Goal: Transaction & Acquisition: Purchase product/service

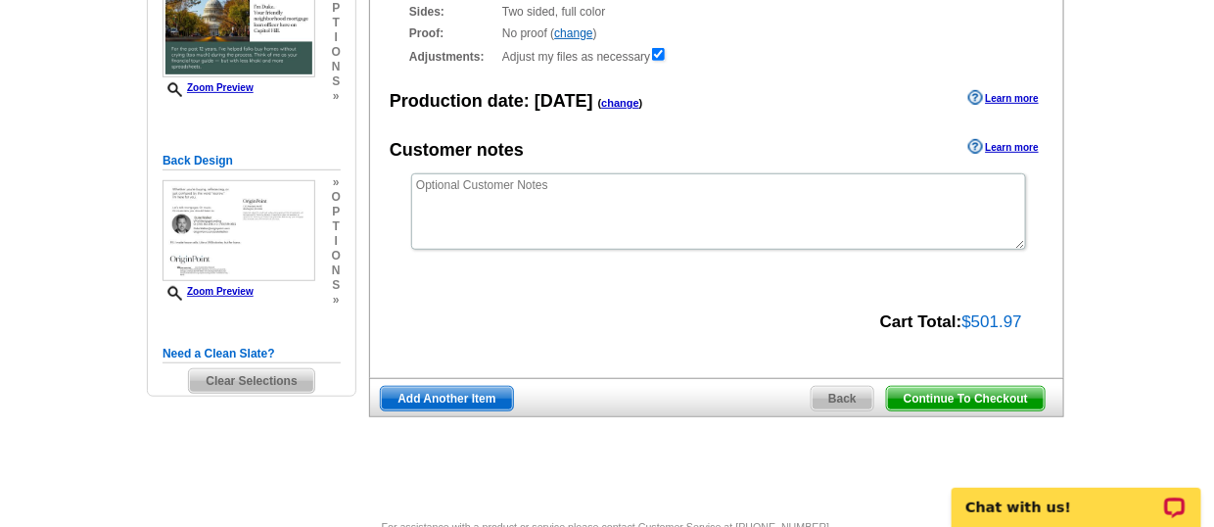
click at [822, 421] on div "Select Design Customize Delivery Options Printing Options Continue To Checkout …" at bounding box center [715, 148] width 703 height 582
click at [853, 394] on span "Back" at bounding box center [842, 398] width 62 height 23
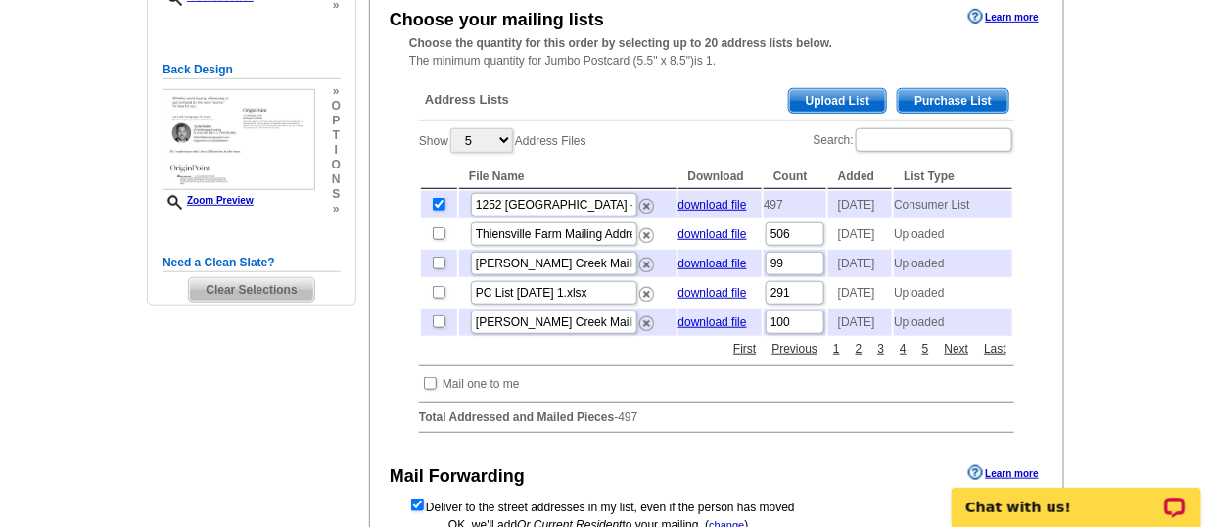
scroll to position [371, 0]
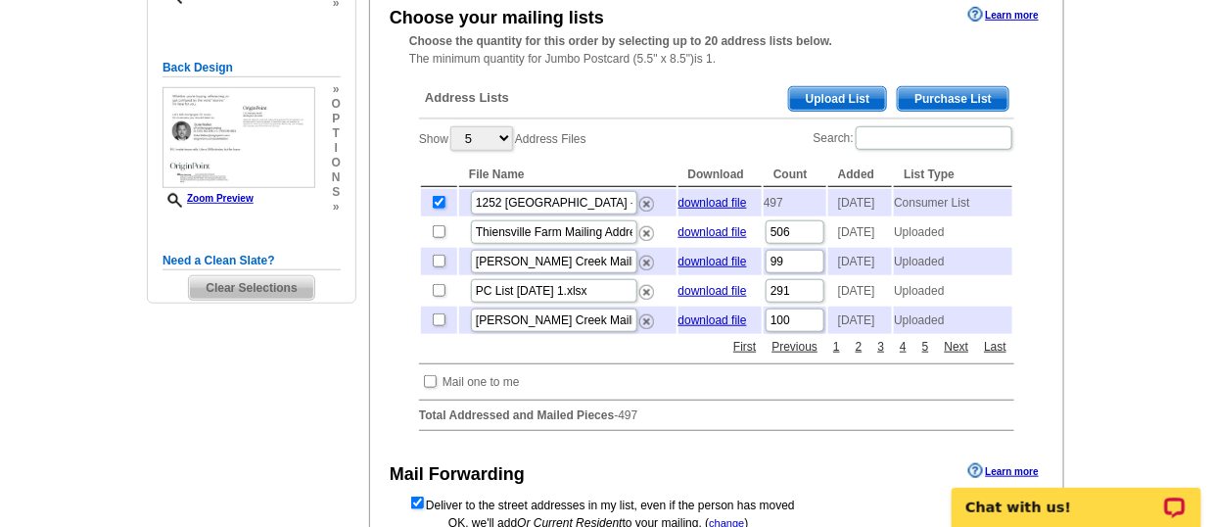
click at [438, 206] on input "checkbox" at bounding box center [439, 202] width 13 height 13
checkbox input "false"
click at [960, 94] on span "Purchase List" at bounding box center [952, 98] width 111 height 23
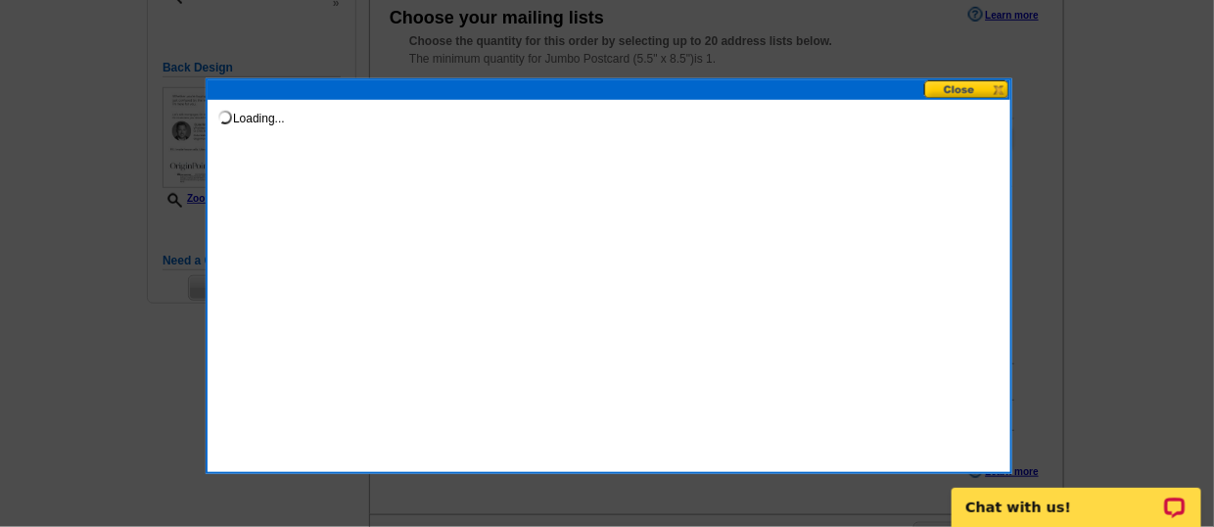
click at [982, 85] on button at bounding box center [967, 89] width 86 height 19
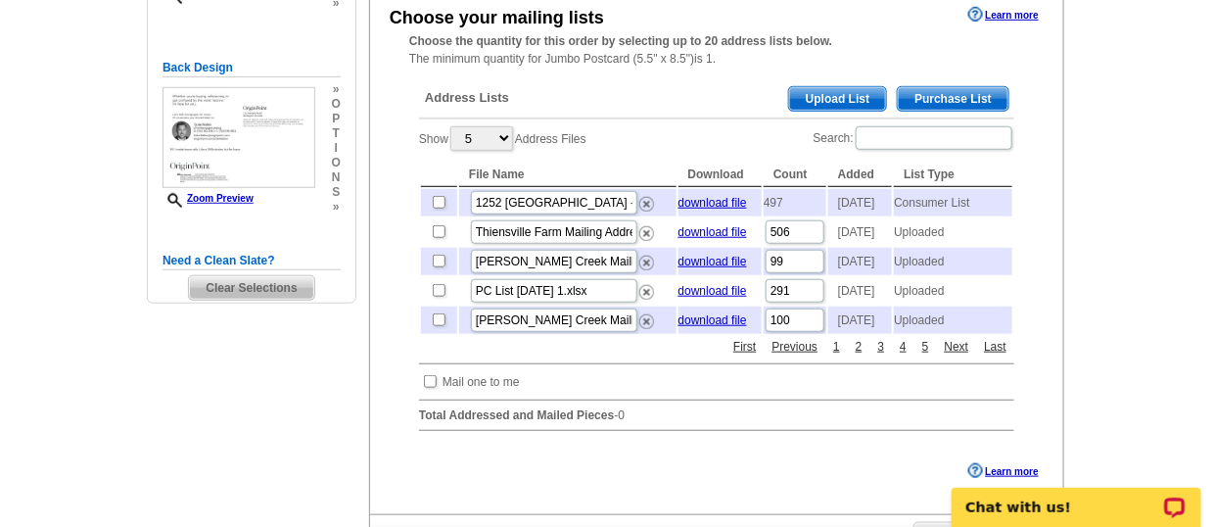
click at [944, 100] on span "Purchase List" at bounding box center [952, 98] width 111 height 23
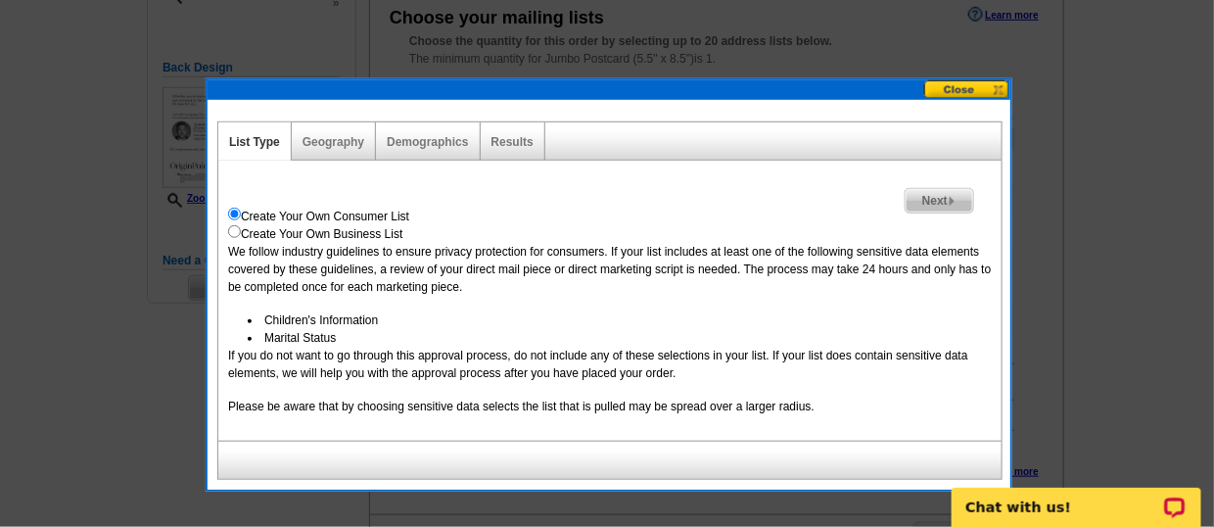
click at [319, 149] on div "Geography" at bounding box center [334, 141] width 84 height 38
click at [350, 140] on link "Geography" at bounding box center [333, 142] width 62 height 14
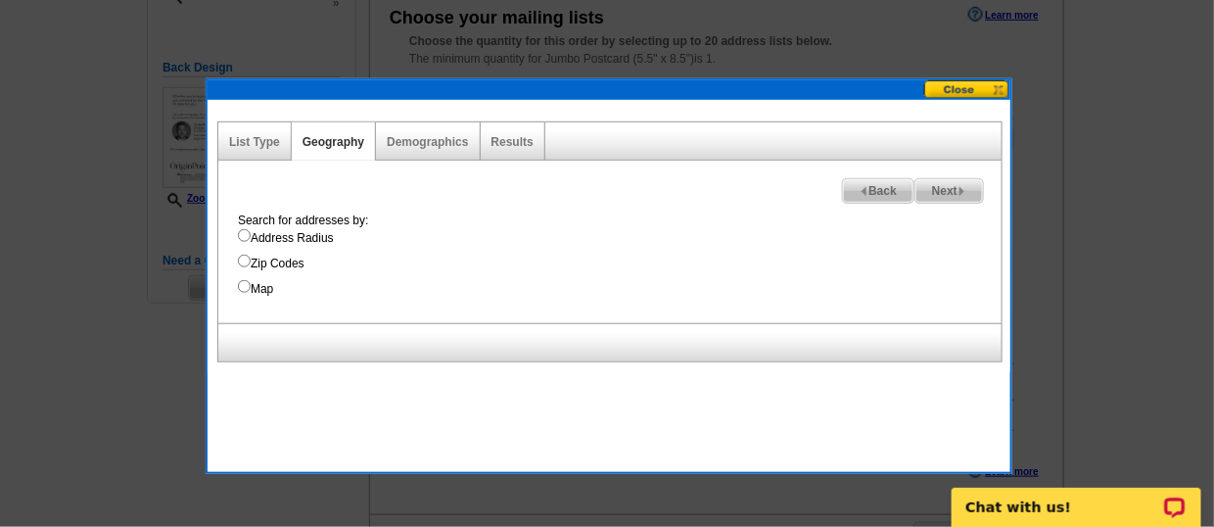
click at [246, 240] on input "Address Radius" at bounding box center [244, 235] width 13 height 13
radio input "true"
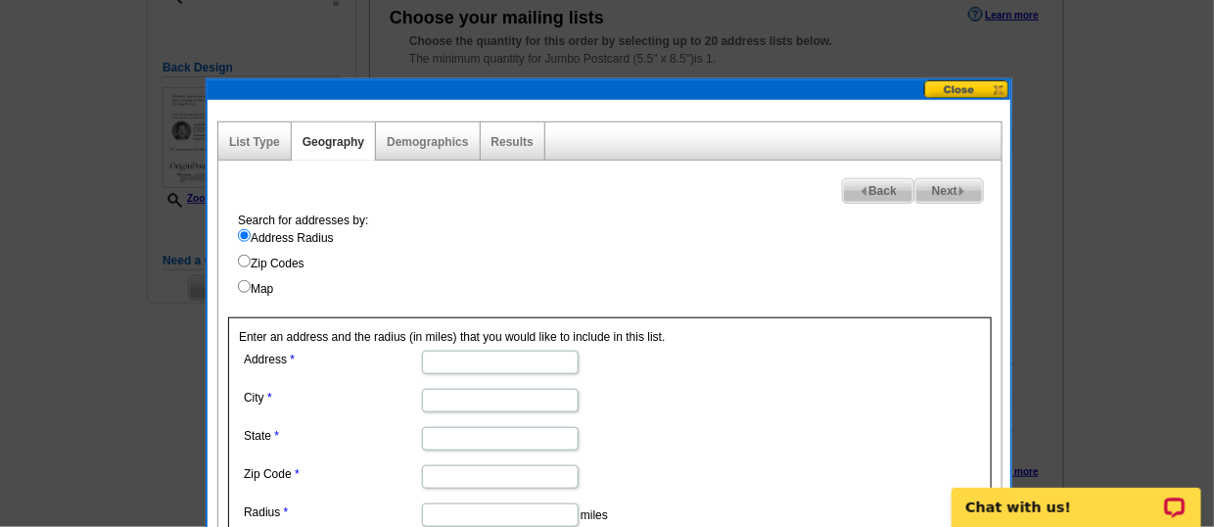
click at [482, 364] on input "Address" at bounding box center [500, 361] width 157 height 23
paste input "[STREET_ADDRESS]"
type input "[STREET_ADDRESS]"
click at [498, 404] on input "City" at bounding box center [500, 400] width 157 height 23
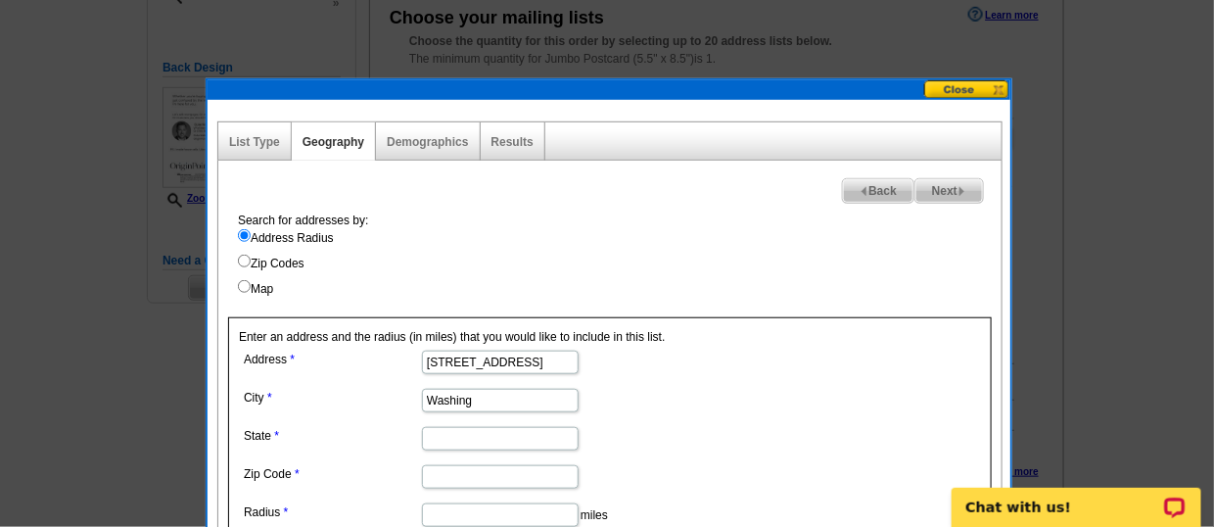
type input "[US_STATE]"
type input "DC"
type input "20002"
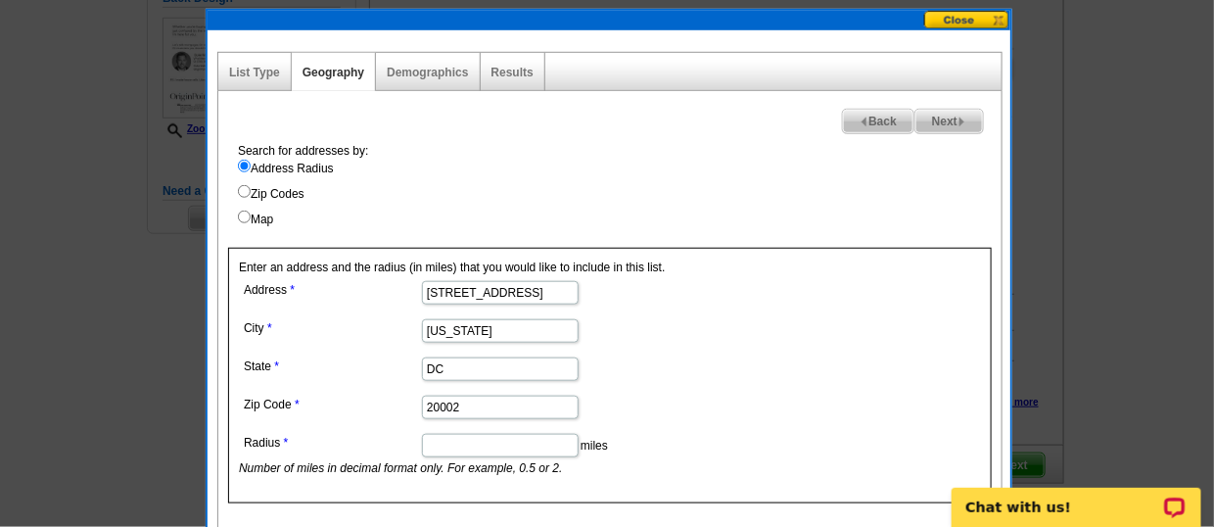
click at [562, 452] on input "Radius" at bounding box center [500, 445] width 157 height 23
type input "1"
click at [415, 73] on link "Demographics" at bounding box center [427, 73] width 81 height 14
select select
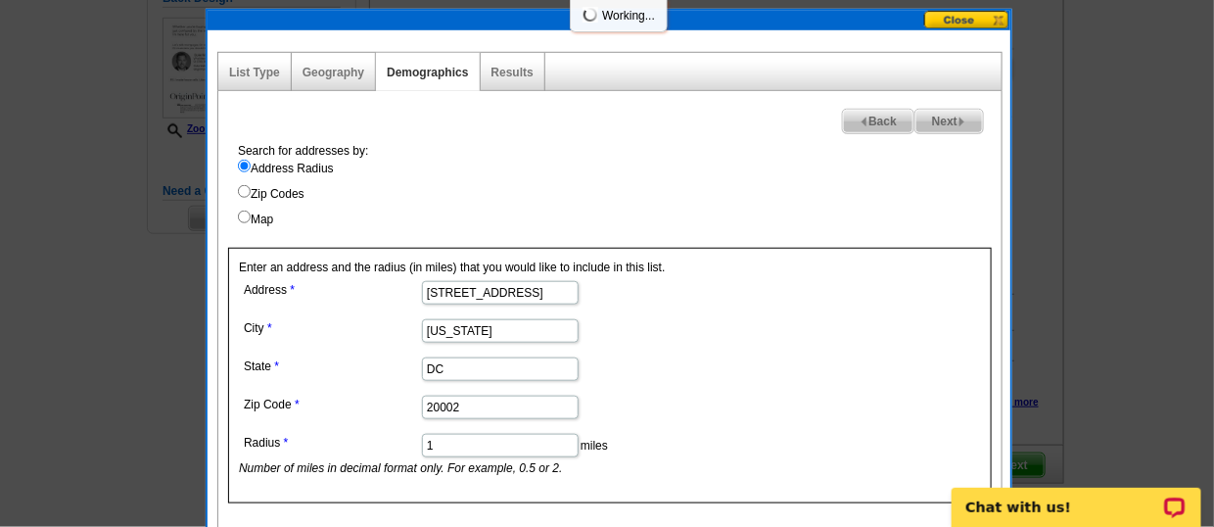
select select
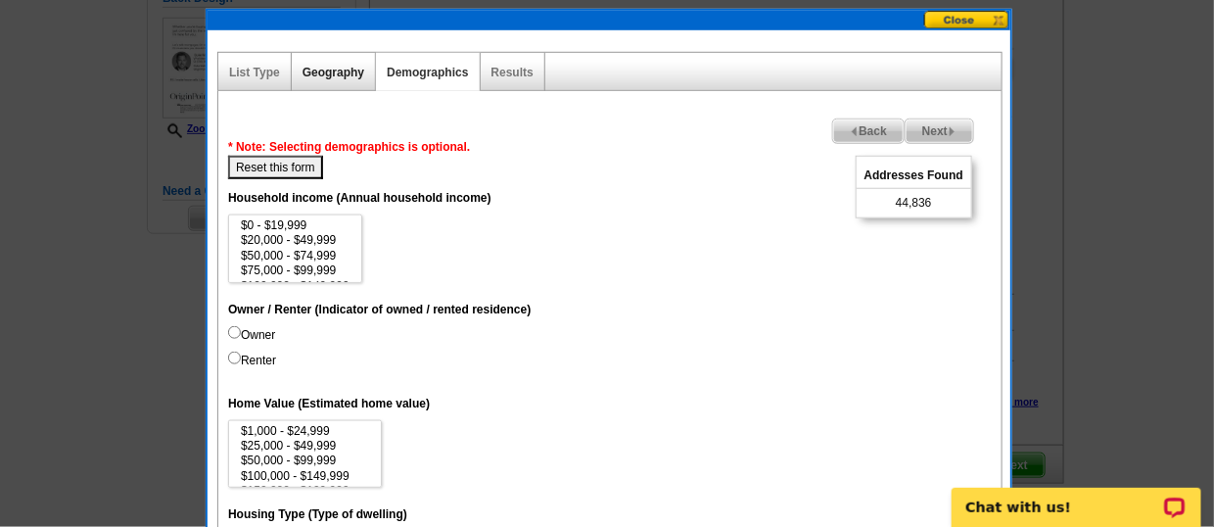
click at [321, 68] on link "Geography" at bounding box center [333, 73] width 62 height 14
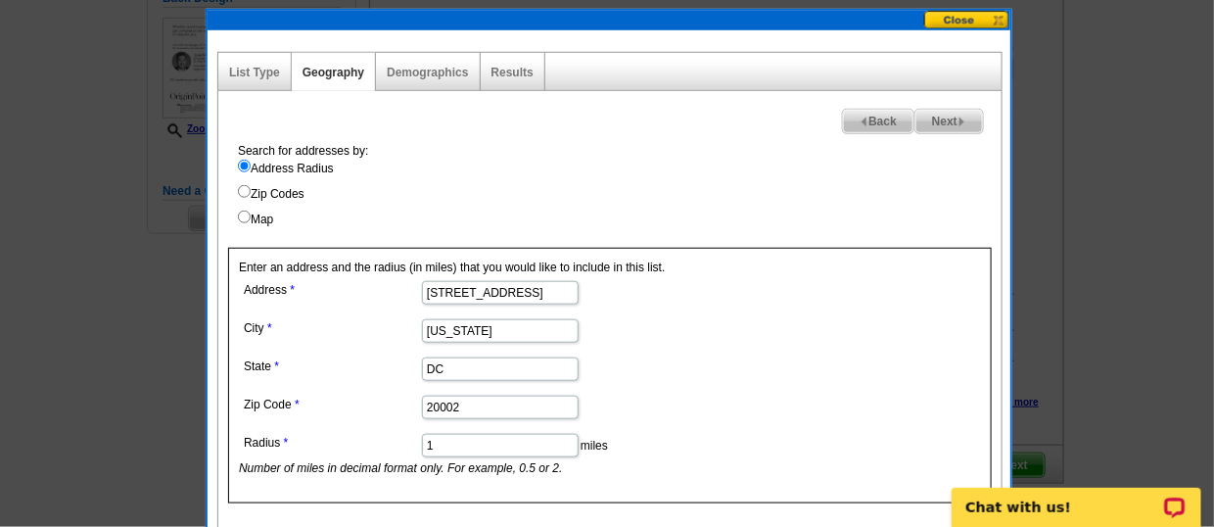
click at [434, 296] on input "[STREET_ADDRESS]" at bounding box center [500, 292] width 157 height 23
type input "1252 [GEOGRAPHIC_DATA]"
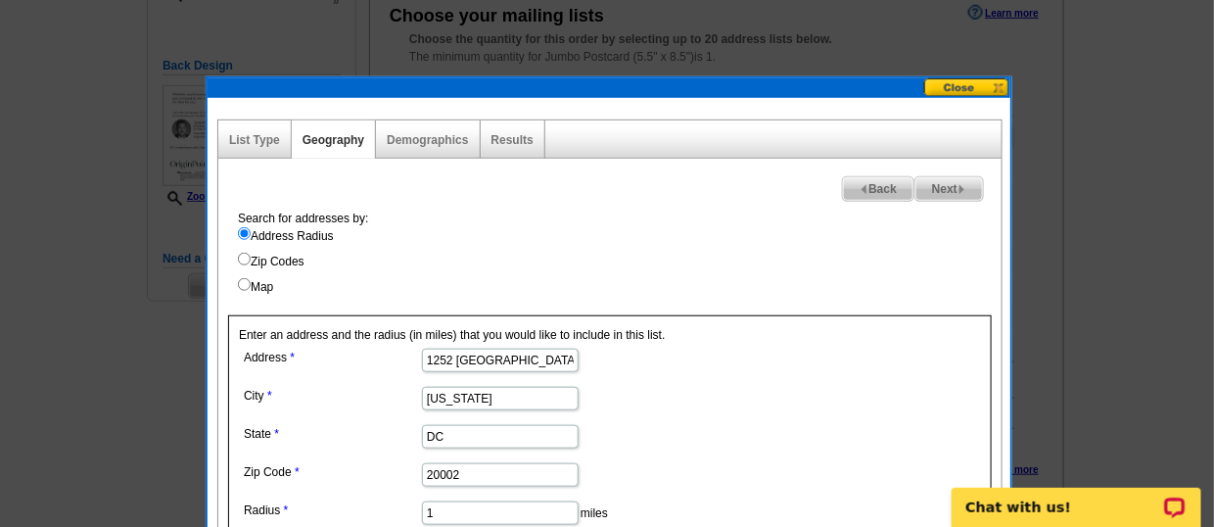
scroll to position [371, 0]
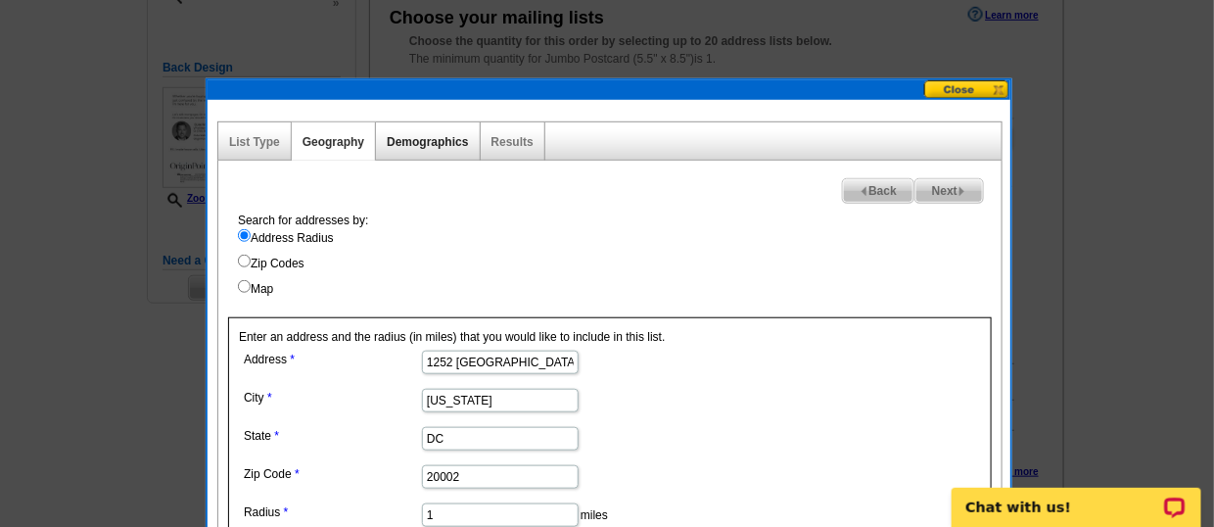
click at [417, 142] on link "Demographics" at bounding box center [427, 142] width 81 height 14
select select
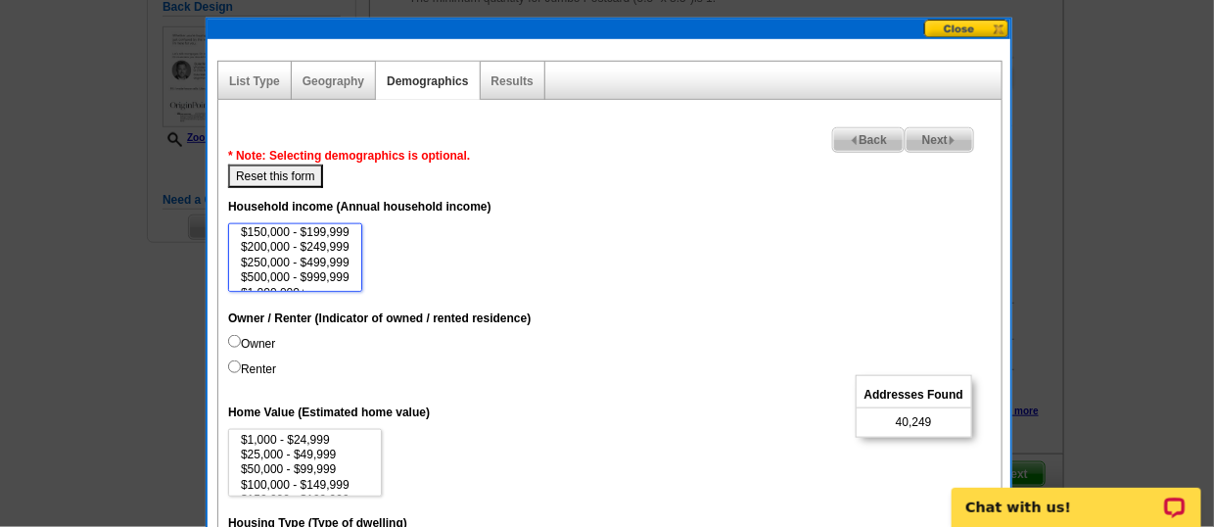
scroll to position [38, 0]
select select "100000-149999"
click at [321, 251] on option "$100,000 - $149,999" at bounding box center [295, 257] width 113 height 15
click at [232, 341] on input "Owner" at bounding box center [234, 341] width 13 height 13
radio input "true"
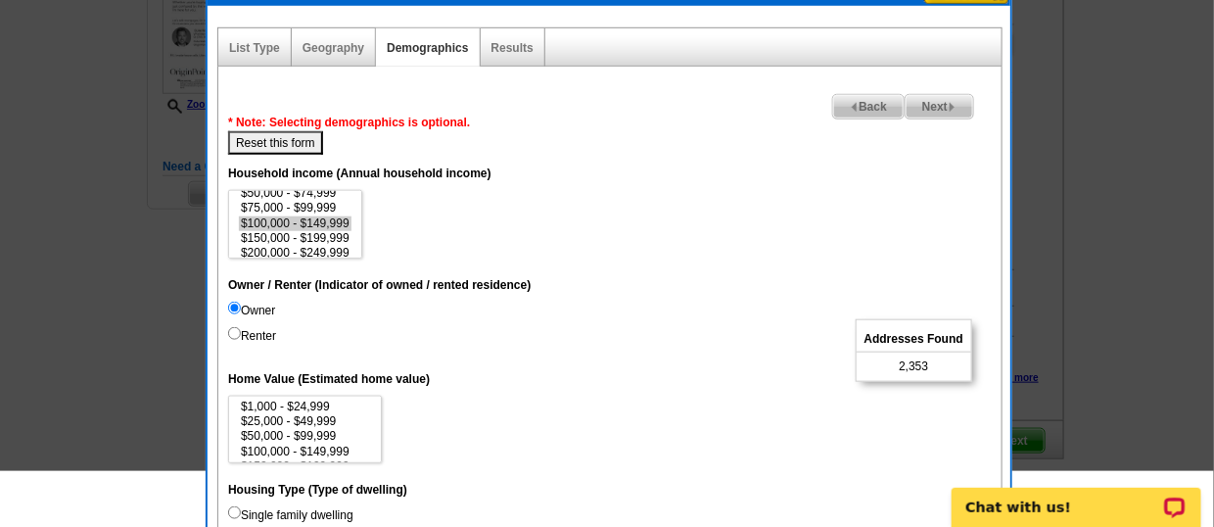
scroll to position [409, 0]
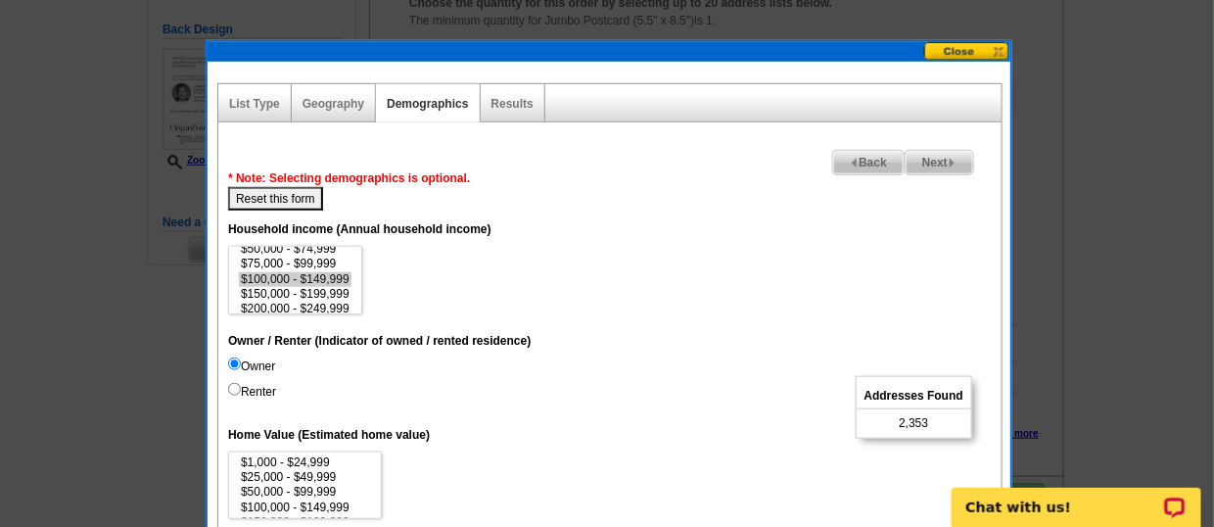
click at [340, 93] on div "Geography" at bounding box center [334, 103] width 84 height 38
click at [340, 100] on link "Geography" at bounding box center [333, 104] width 62 height 14
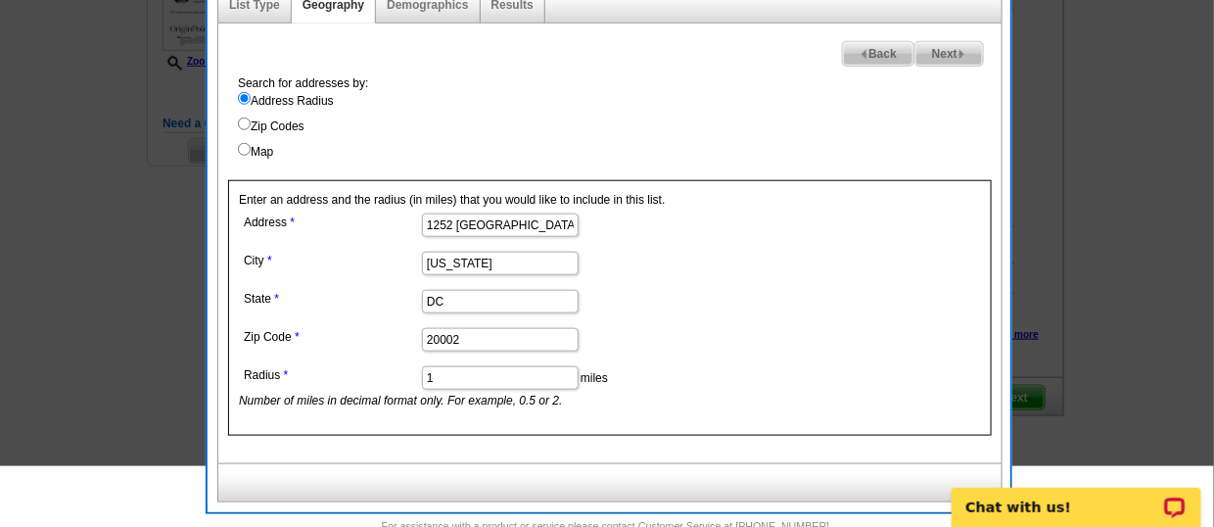
scroll to position [352, 0]
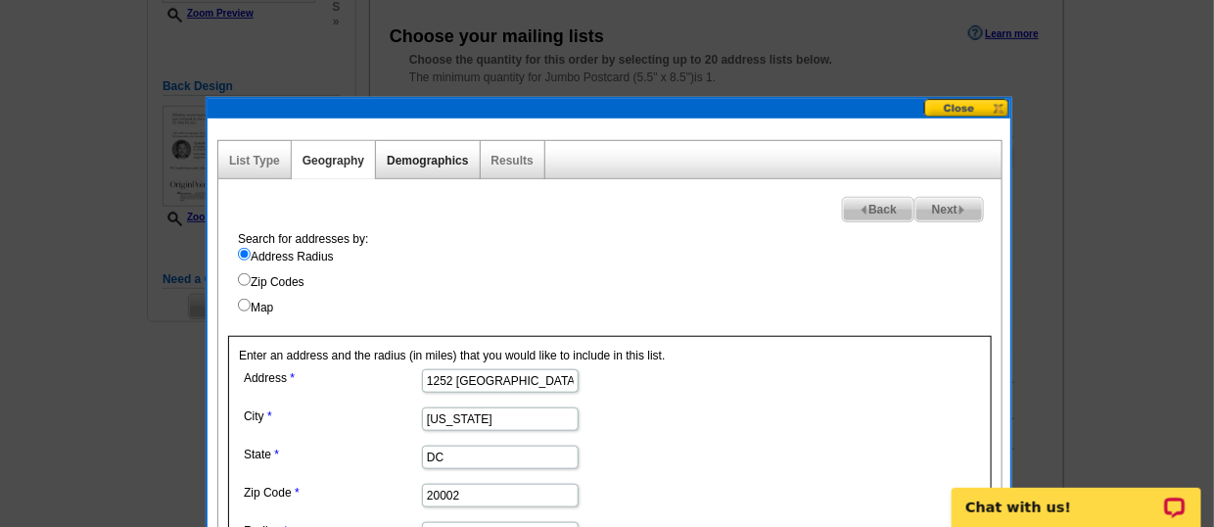
click at [424, 156] on link "Demographics" at bounding box center [427, 161] width 81 height 14
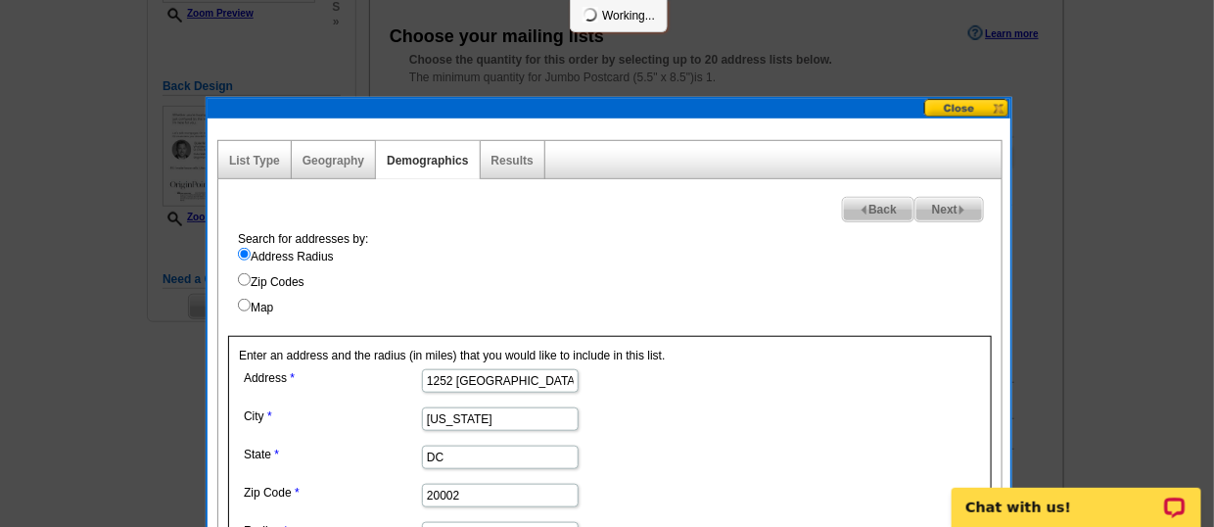
scroll to position [507, 0]
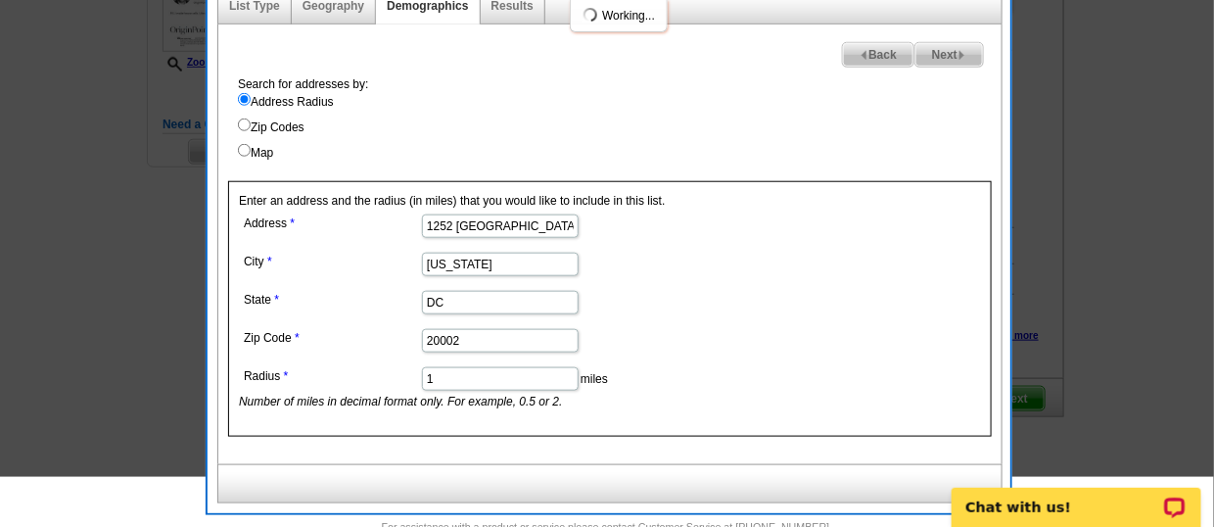
select select
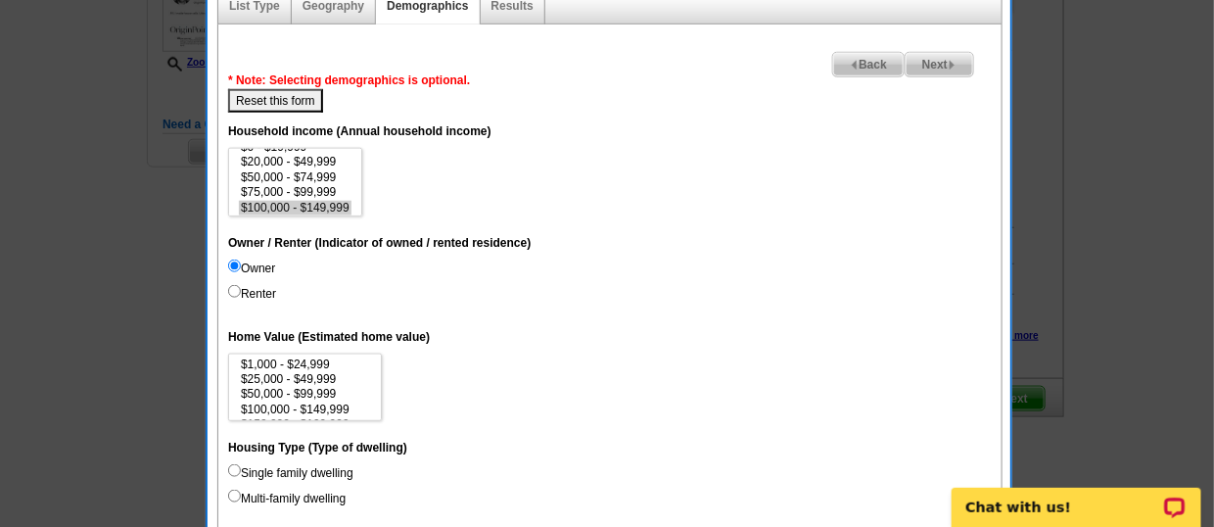
scroll to position [508, 0]
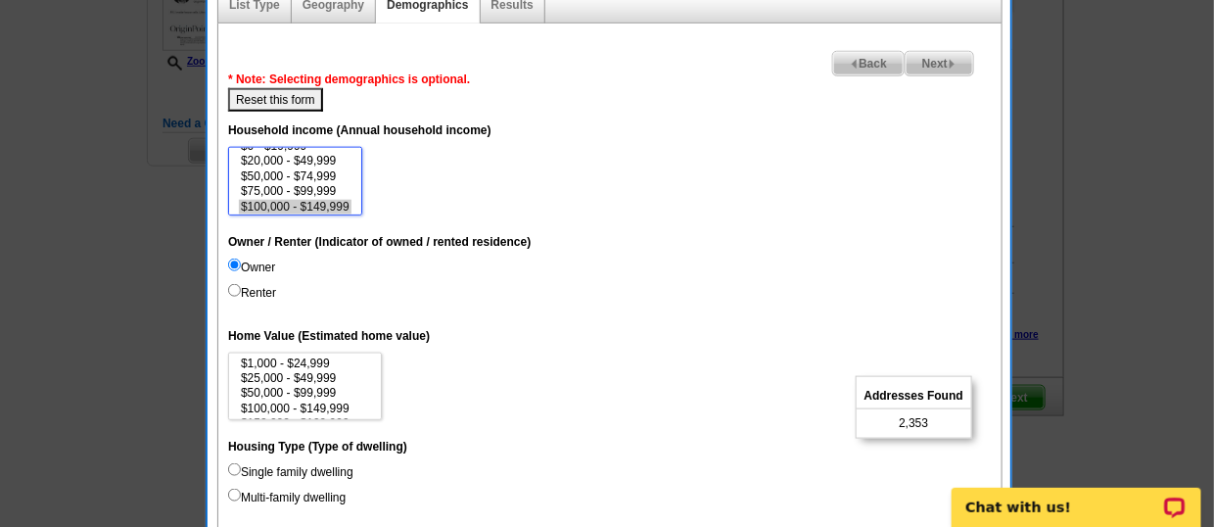
click at [338, 207] on option "$100,000 - $149,999" at bounding box center [295, 207] width 113 height 15
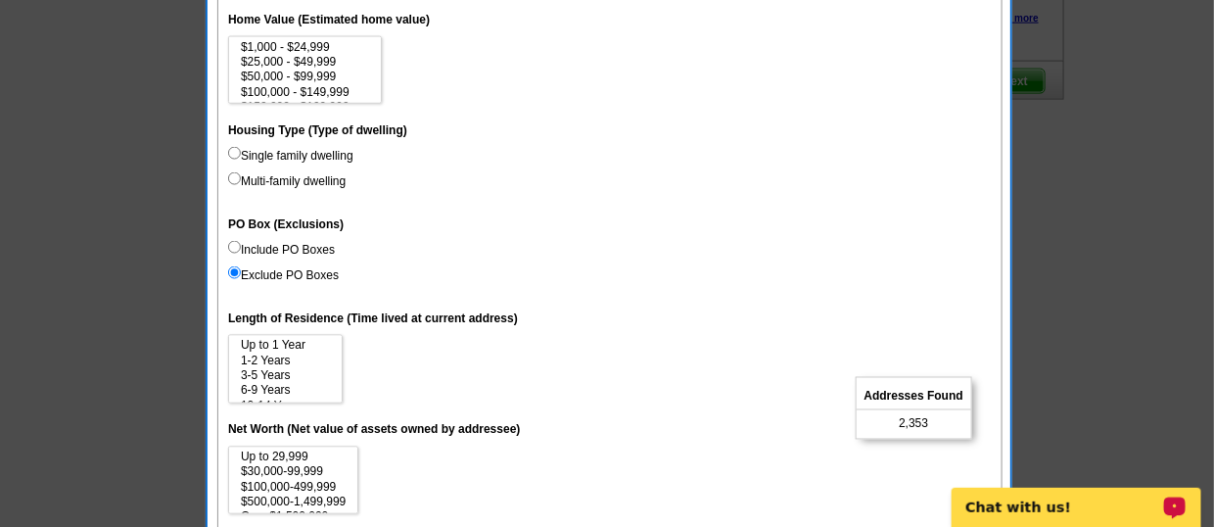
scroll to position [826, 0]
